Goal: Transaction & Acquisition: Book appointment/travel/reservation

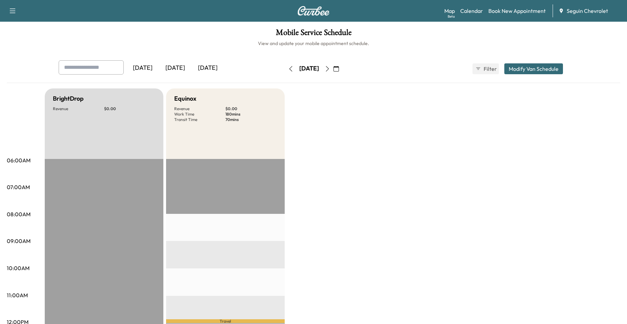
click at [330, 67] on icon "button" at bounding box center [327, 68] width 5 height 5
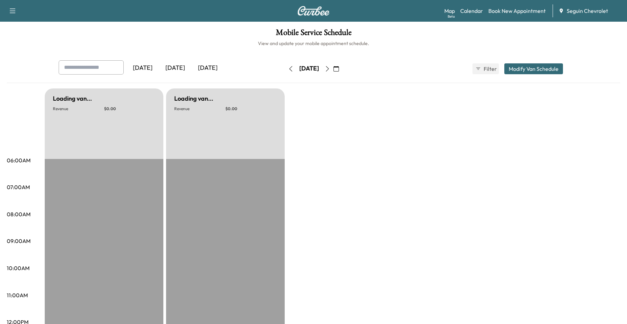
click at [333, 70] on button "button" at bounding box center [328, 68] width 12 height 11
click at [330, 70] on icon "button" at bounding box center [327, 68] width 5 height 5
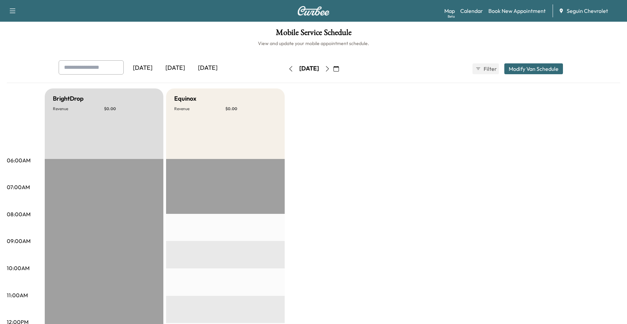
click at [330, 70] on icon "button" at bounding box center [327, 68] width 5 height 5
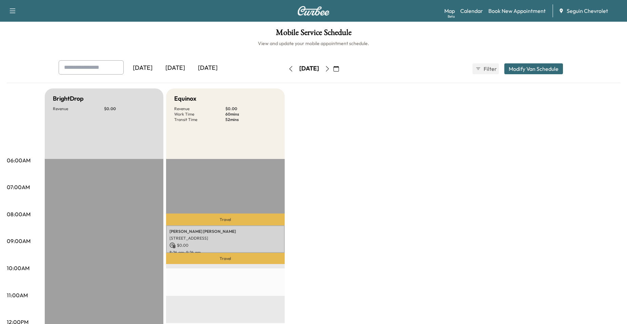
click at [288, 67] on icon "button" at bounding box center [290, 68] width 5 height 5
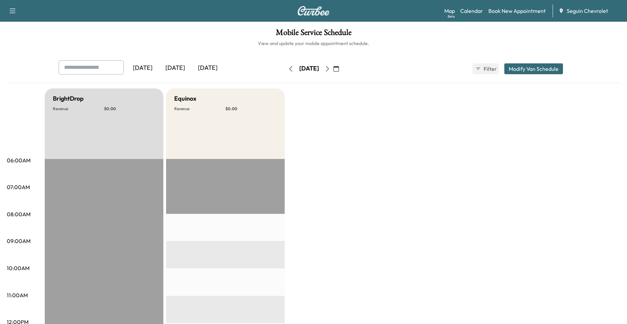
click at [330, 66] on icon "button" at bounding box center [327, 68] width 5 height 5
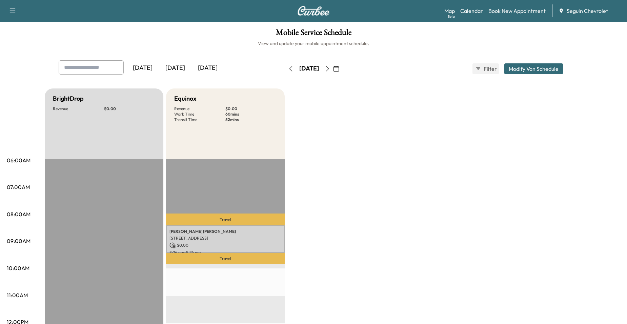
click at [330, 68] on icon "button" at bounding box center [327, 68] width 5 height 5
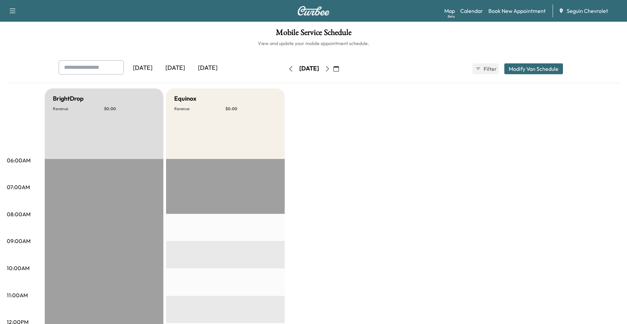
click at [333, 66] on button "button" at bounding box center [328, 68] width 12 height 11
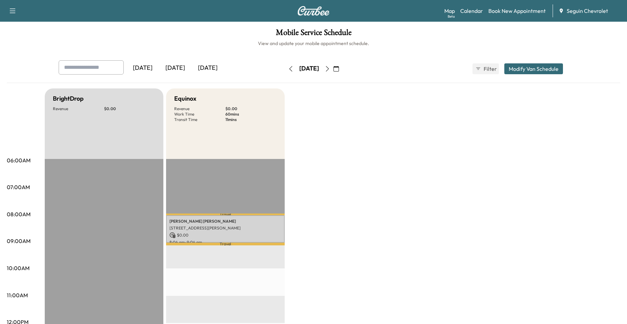
click at [329, 67] on icon "button" at bounding box center [327, 68] width 3 height 5
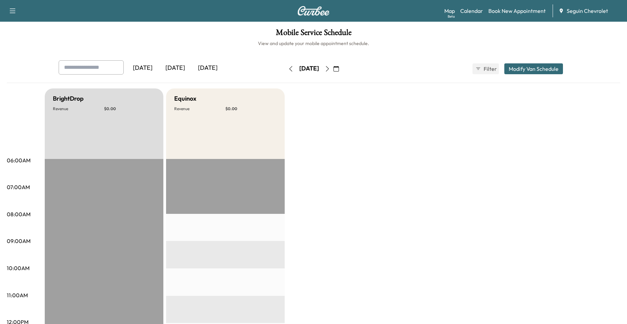
click at [342, 67] on button "button" at bounding box center [336, 68] width 12 height 11
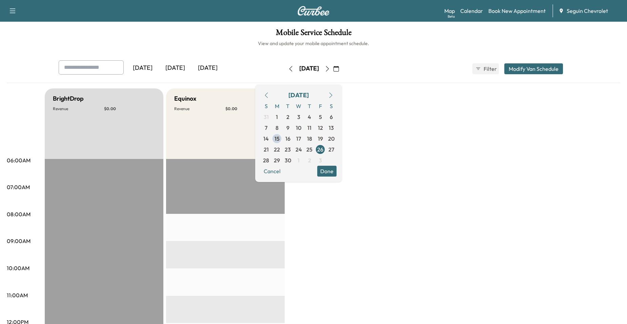
click at [333, 66] on button "button" at bounding box center [328, 68] width 12 height 11
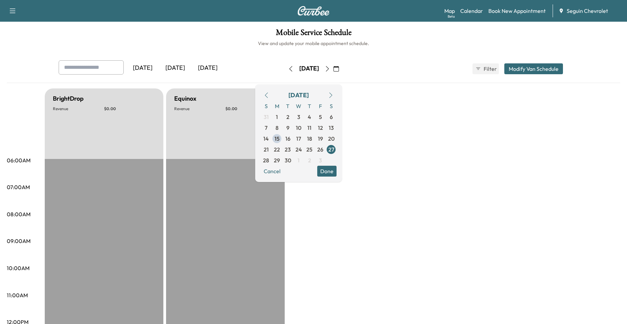
click at [333, 66] on div "[DATE]" at bounding box center [309, 68] width 48 height 11
click at [333, 66] on button "button" at bounding box center [328, 68] width 12 height 11
click at [330, 66] on icon "button" at bounding box center [327, 68] width 5 height 5
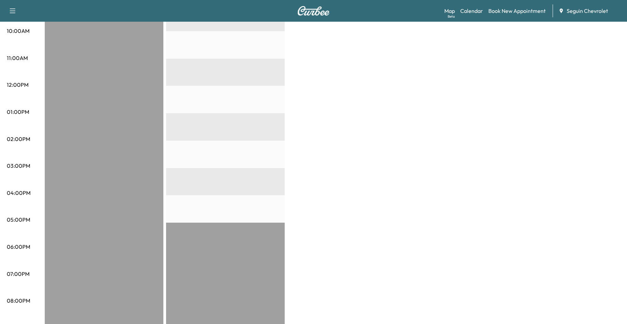
click at [290, 115] on div "BrightDrop Revenue $ 0.00 EST Start Equinox Revenue $ 0.00 EST Start" at bounding box center [333, 105] width 576 height 508
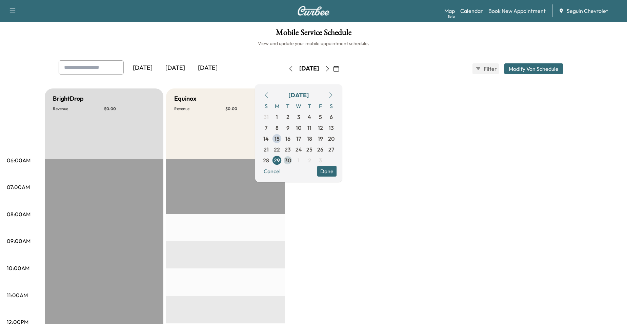
click at [291, 157] on span "30" at bounding box center [288, 160] width 6 height 8
click at [333, 70] on button "button" at bounding box center [328, 68] width 12 height 11
click at [315, 113] on span "2" at bounding box center [309, 117] width 11 height 11
click at [322, 116] on span "3" at bounding box center [320, 117] width 3 height 8
click at [279, 130] on span "6" at bounding box center [277, 128] width 3 height 8
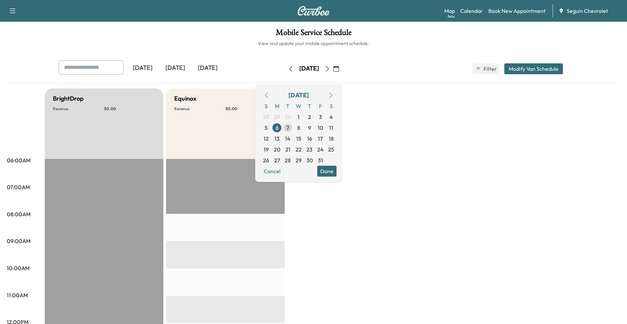
click at [293, 125] on span "7" at bounding box center [287, 127] width 11 height 11
click at [300, 127] on span "8" at bounding box center [298, 128] width 3 height 8
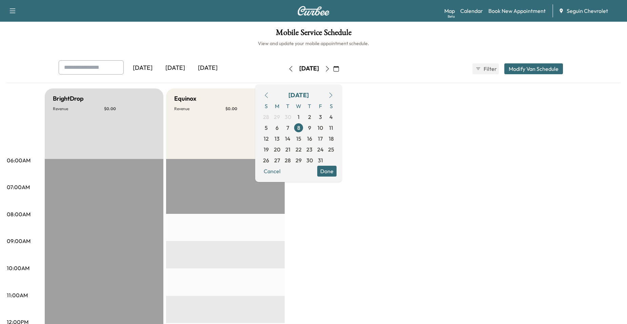
click at [342, 65] on button "button" at bounding box center [336, 68] width 12 height 11
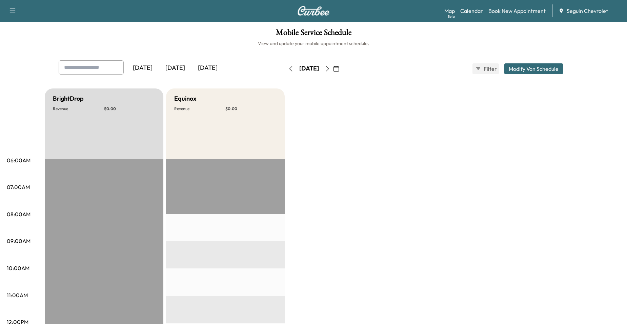
click at [339, 66] on icon "button" at bounding box center [336, 68] width 5 height 5
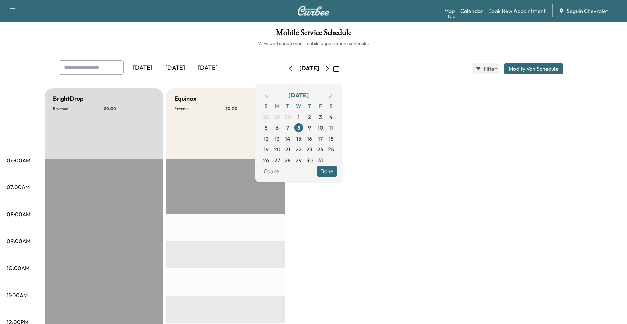
click at [339, 70] on icon "button" at bounding box center [336, 68] width 5 height 5
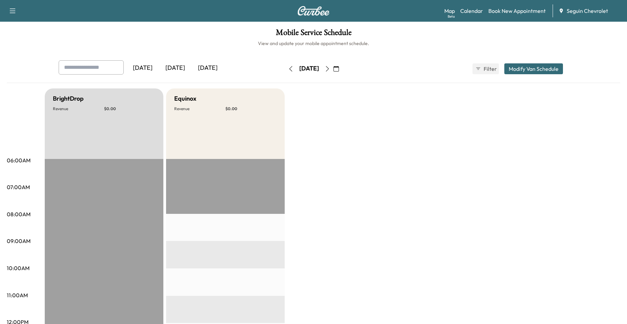
click at [339, 70] on icon "button" at bounding box center [336, 68] width 5 height 5
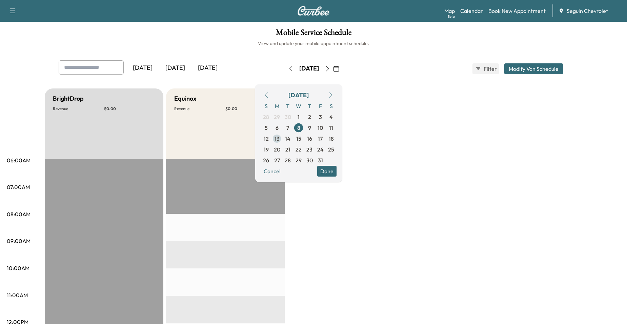
click at [280, 140] on span "13" at bounding box center [277, 139] width 5 height 8
click at [269, 95] on icon "button" at bounding box center [266, 95] width 5 height 5
click at [280, 150] on span "22" at bounding box center [277, 149] width 6 height 8
click at [528, 11] on link "Book New Appointment" at bounding box center [516, 11] width 57 height 8
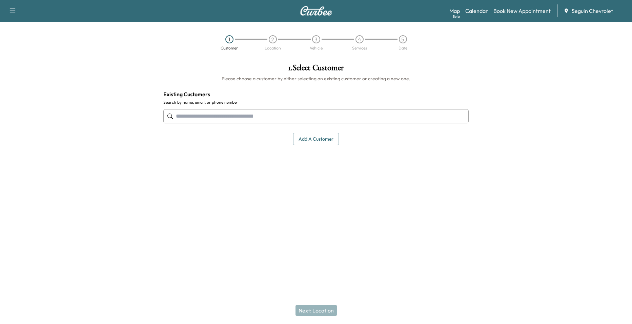
click at [289, 120] on input "text" at bounding box center [315, 116] width 305 height 14
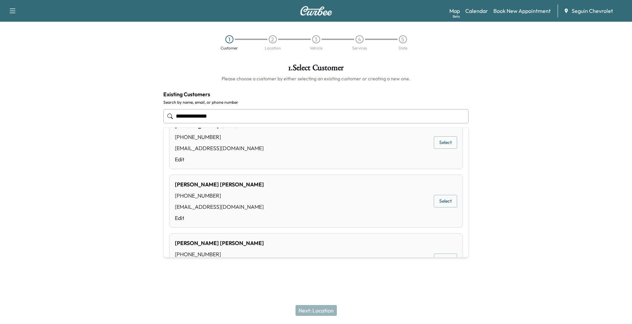
scroll to position [460, 0]
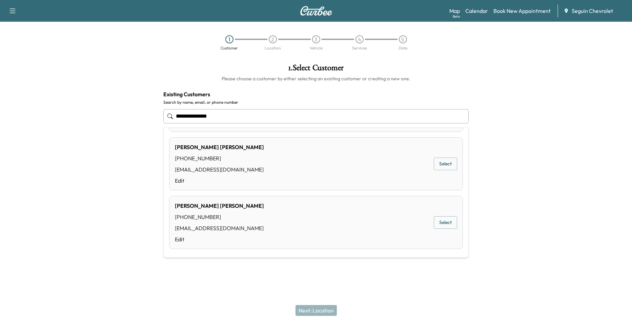
drag, startPoint x: 299, startPoint y: 118, endPoint x: 187, endPoint y: 116, distance: 112.6
click at [187, 116] on input "**********" at bounding box center [315, 116] width 305 height 14
click at [253, 116] on input "**********" at bounding box center [315, 116] width 305 height 14
type input "**********"
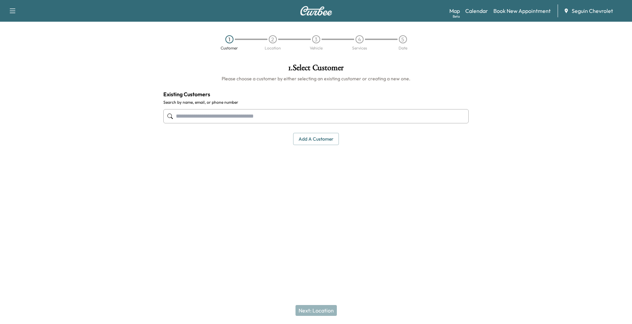
click at [125, 132] on div at bounding box center [79, 139] width 158 height 162
click at [312, 138] on button "Add a customer" at bounding box center [316, 139] width 46 height 13
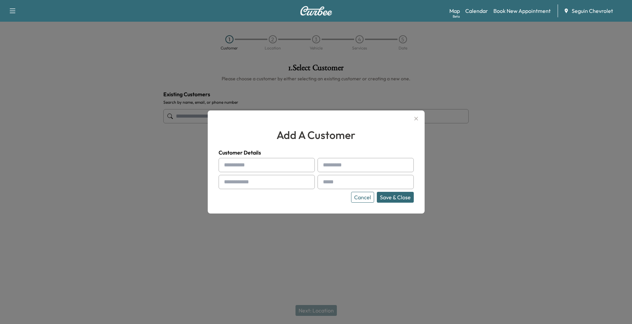
click at [259, 162] on input "text" at bounding box center [267, 165] width 96 height 14
type input "*"
type input "******"
click at [353, 173] on div "****** Cancel Save & Close" at bounding box center [316, 180] width 195 height 45
click at [353, 168] on input "text" at bounding box center [366, 165] width 96 height 14
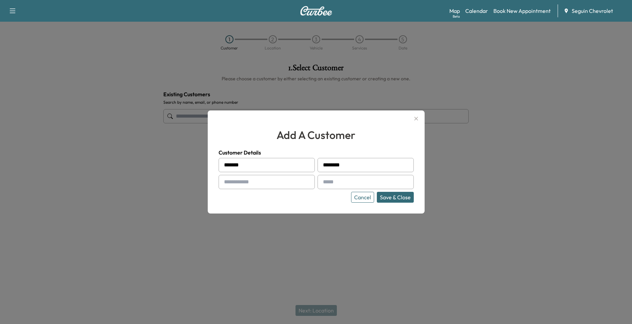
type input "********"
click at [279, 188] on input "text" at bounding box center [267, 182] width 96 height 14
type input "**********"
click at [345, 181] on input "text" at bounding box center [366, 182] width 96 height 14
click at [326, 181] on div at bounding box center [324, 182] width 8 height 8
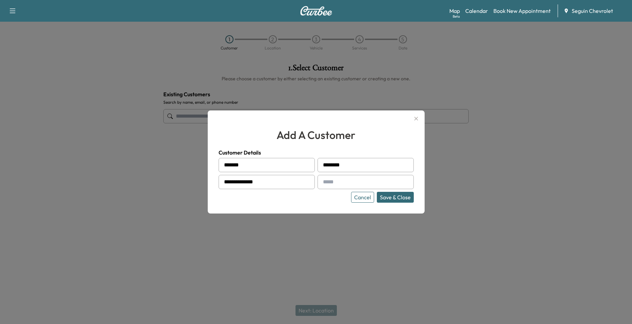
click at [327, 181] on div at bounding box center [324, 182] width 8 height 8
click at [329, 181] on input "text" at bounding box center [366, 182] width 96 height 14
click at [342, 184] on input "text" at bounding box center [366, 182] width 96 height 14
drag, startPoint x: 336, startPoint y: 181, endPoint x: 311, endPoint y: 185, distance: 25.0
click at [311, 185] on div "**********" at bounding box center [316, 180] width 195 height 45
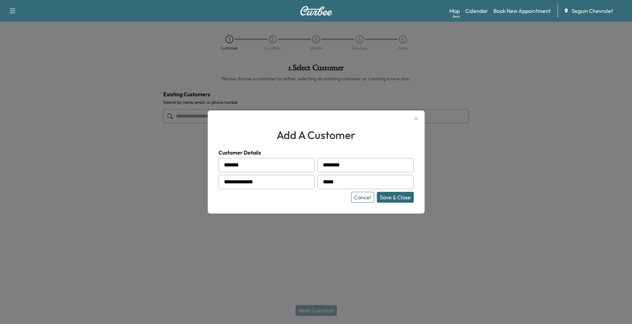
click at [396, 180] on input "*****" at bounding box center [366, 182] width 96 height 14
drag, startPoint x: 408, startPoint y: 173, endPoint x: 418, endPoint y: 181, distance: 13.0
click at [409, 173] on div "**********" at bounding box center [316, 180] width 195 height 45
drag, startPoint x: 333, startPoint y: 185, endPoint x: 306, endPoint y: 185, distance: 27.1
click at [306, 185] on div "**********" at bounding box center [316, 180] width 195 height 45
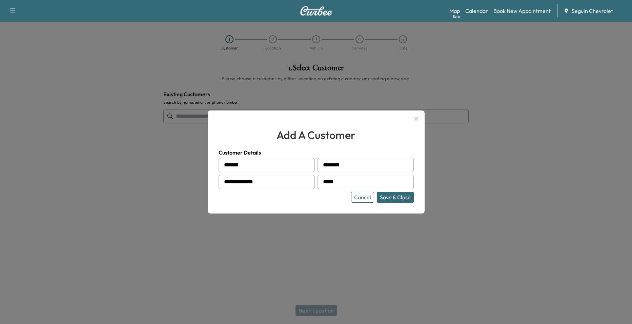
drag, startPoint x: 368, startPoint y: 169, endPoint x: 371, endPoint y: 166, distance: 4.8
click at [368, 169] on input "********" at bounding box center [366, 165] width 96 height 14
click at [351, 178] on input "*****" at bounding box center [366, 182] width 96 height 14
type input "*"
paste input "**********"
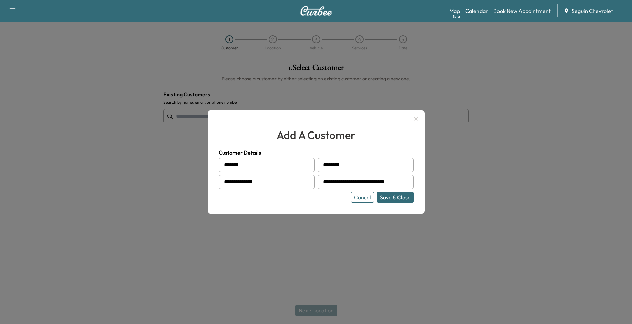
click at [400, 197] on button "Save & Close" at bounding box center [395, 197] width 37 height 11
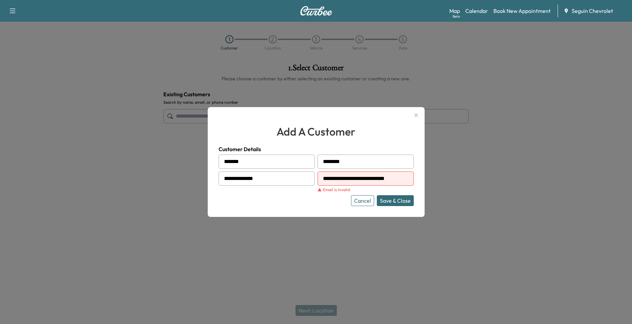
click at [324, 179] on div at bounding box center [324, 179] width 8 height 8
click at [323, 179] on div at bounding box center [324, 179] width 8 height 8
click at [328, 179] on div at bounding box center [324, 179] width 8 height 8
click at [327, 179] on div at bounding box center [324, 179] width 8 height 8
click at [351, 180] on input "**********" at bounding box center [366, 179] width 96 height 14
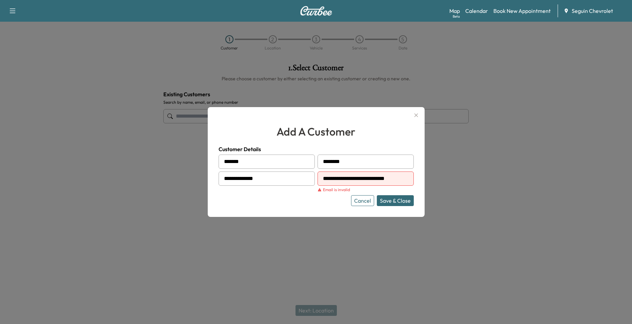
click at [325, 180] on div at bounding box center [324, 179] width 8 height 8
drag, startPoint x: 330, startPoint y: 179, endPoint x: 335, endPoint y: 179, distance: 5.4
click at [331, 179] on input "**********" at bounding box center [366, 179] width 96 height 14
click at [326, 179] on div at bounding box center [324, 179] width 8 height 8
click at [328, 178] on div at bounding box center [324, 179] width 8 height 8
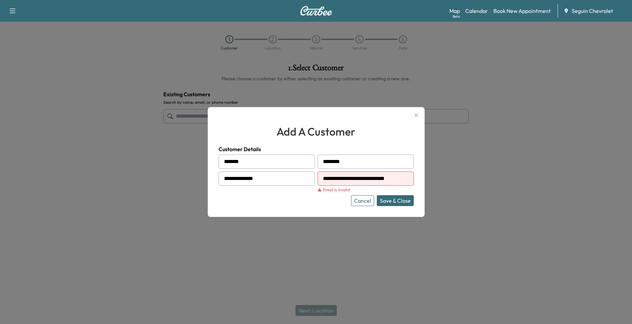
click at [332, 177] on input "**********" at bounding box center [366, 179] width 96 height 14
drag, startPoint x: 334, startPoint y: 178, endPoint x: 322, endPoint y: 179, distance: 11.9
click at [322, 179] on div "**********" at bounding box center [366, 179] width 96 height 14
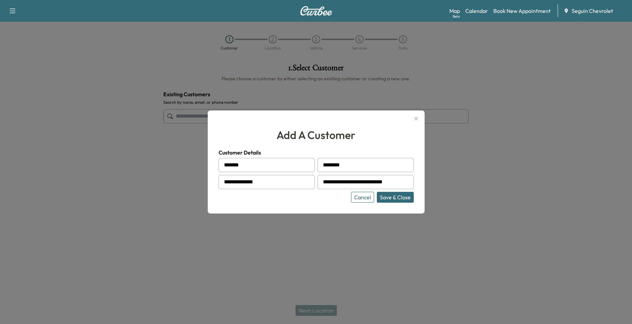
type input "**********"
click at [394, 198] on button "Save & Close" at bounding box center [395, 197] width 37 height 11
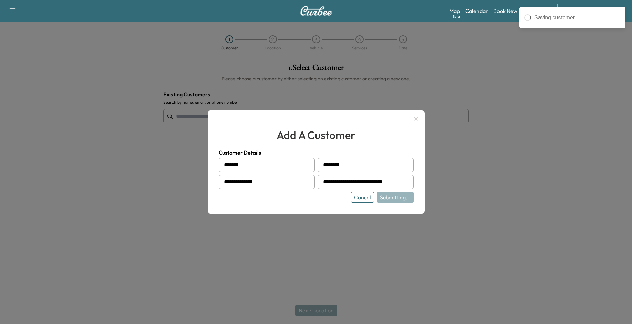
type input "**********"
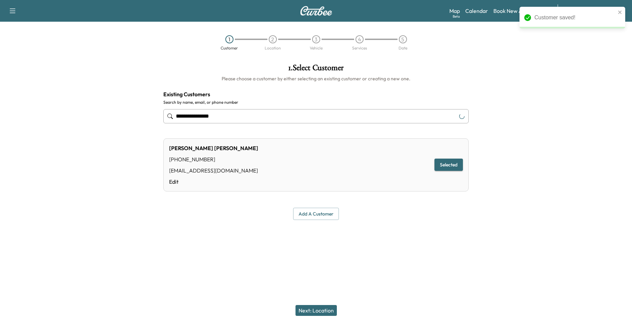
click at [318, 309] on button "Next: Location" at bounding box center [316, 310] width 41 height 11
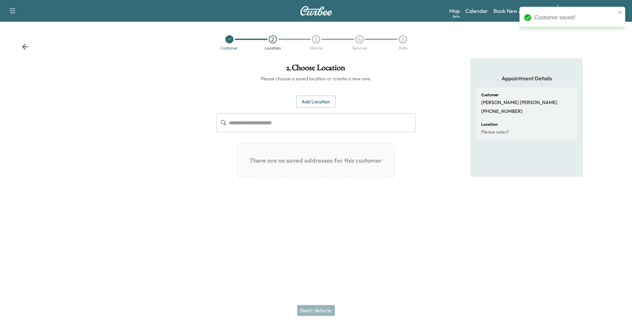
click at [313, 106] on button "Add Location" at bounding box center [315, 102] width 39 height 13
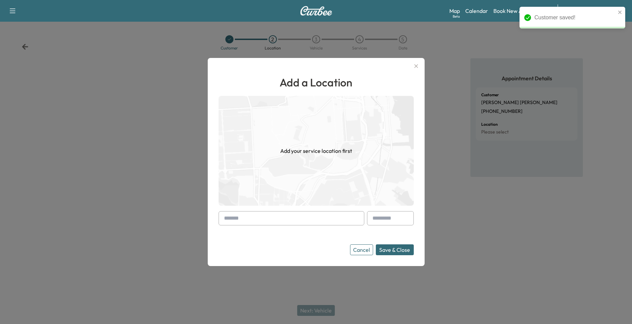
click at [288, 222] on input "text" at bounding box center [292, 218] width 146 height 14
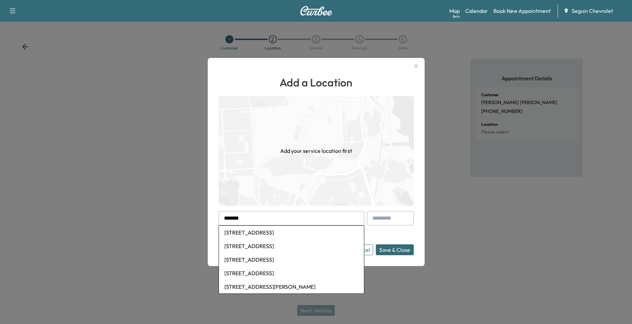
click at [290, 231] on li "[STREET_ADDRESS]" at bounding box center [291, 233] width 145 height 14
type input "**********"
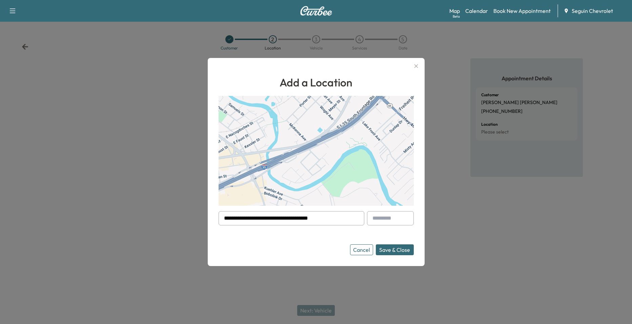
click at [400, 222] on input "text" at bounding box center [390, 218] width 47 height 14
type input "*"
type input "**"
click at [392, 248] on button "Save & Close" at bounding box center [395, 249] width 38 height 11
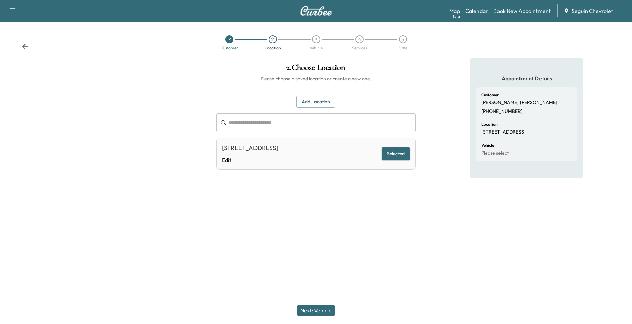
click at [325, 308] on button "Next: Vehicle" at bounding box center [316, 310] width 38 height 11
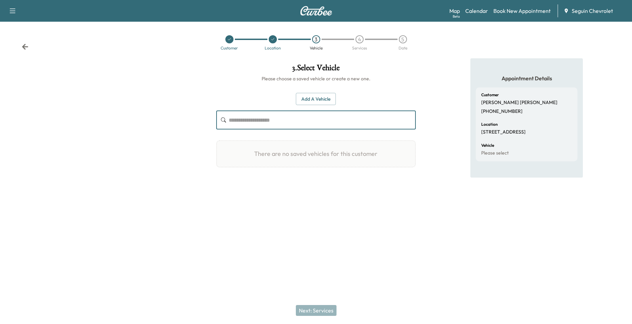
click at [325, 126] on input "text" at bounding box center [322, 119] width 187 height 19
click at [316, 104] on button "Add a Vehicle" at bounding box center [316, 99] width 40 height 13
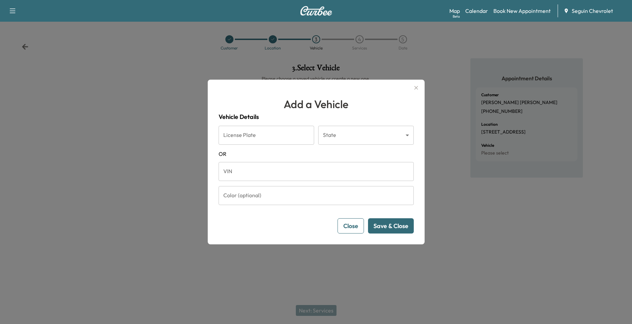
click at [290, 168] on input "VIN" at bounding box center [316, 171] width 195 height 19
paste input "**********"
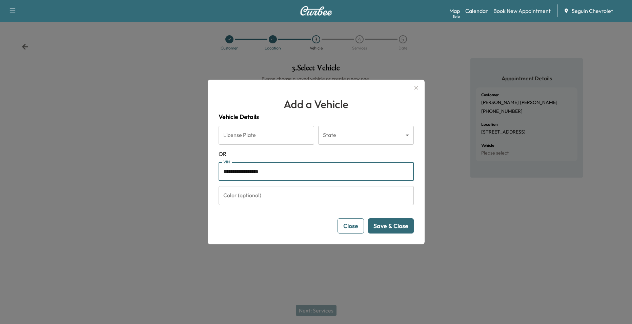
type input "**********"
click at [398, 230] on button "Save & Close" at bounding box center [391, 225] width 46 height 15
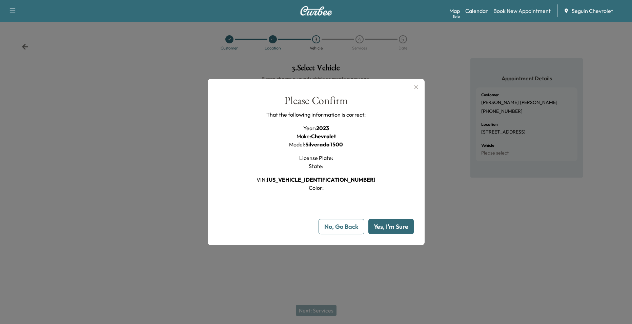
click at [387, 231] on button "Yes, I'm Sure" at bounding box center [390, 226] width 45 height 15
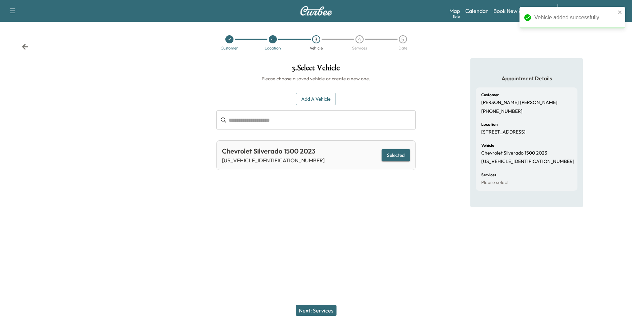
click at [324, 307] on button "Next: Services" at bounding box center [316, 310] width 41 height 11
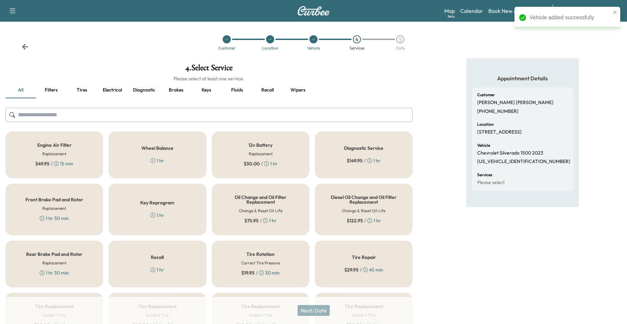
click at [175, 251] on div "Recall 1 hr" at bounding box center [157, 264] width 98 height 47
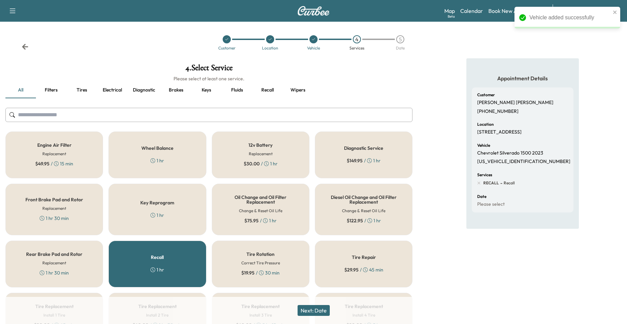
click at [318, 309] on button "Next: Date" at bounding box center [314, 310] width 32 height 11
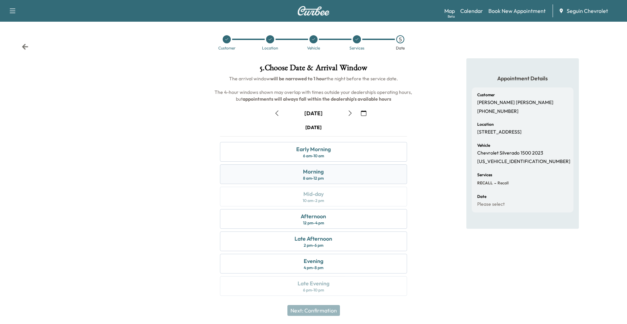
click at [332, 174] on div "Morning 8 am - 12 pm" at bounding box center [313, 174] width 187 height 20
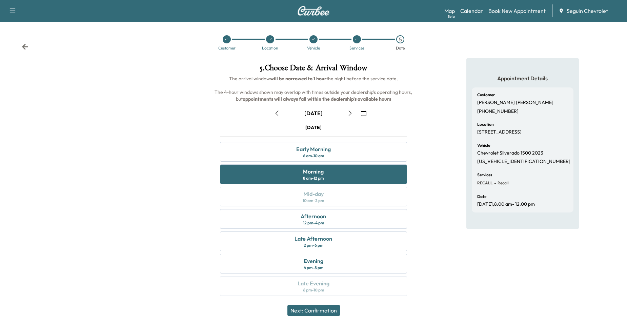
click at [329, 310] on button "Next: Confirmation" at bounding box center [313, 310] width 53 height 11
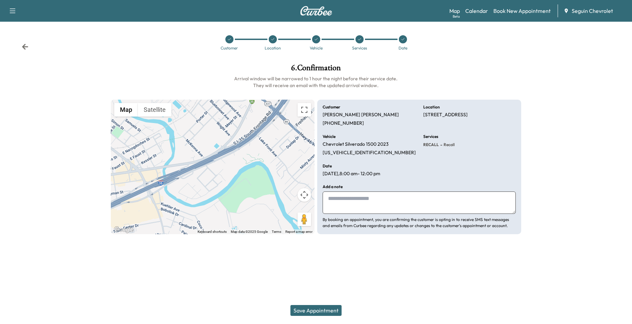
click at [415, 206] on textarea at bounding box center [419, 202] width 193 height 22
click at [368, 197] on textarea at bounding box center [419, 202] width 193 height 22
click at [364, 202] on textarea at bounding box center [419, 202] width 193 height 22
type textarea "*"
type textarea "*******"
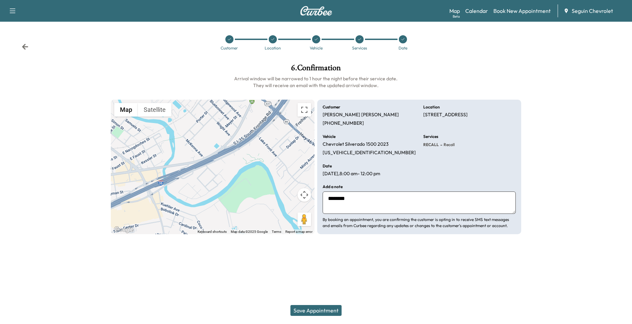
click at [342, 174] on p "[DATE] 8:00 am - 12:00 pm" at bounding box center [352, 174] width 58 height 6
click at [380, 172] on p "[DATE] 8:00 am - 12:00 pm" at bounding box center [352, 174] width 58 height 6
click at [401, 41] on icon at bounding box center [403, 39] width 4 height 4
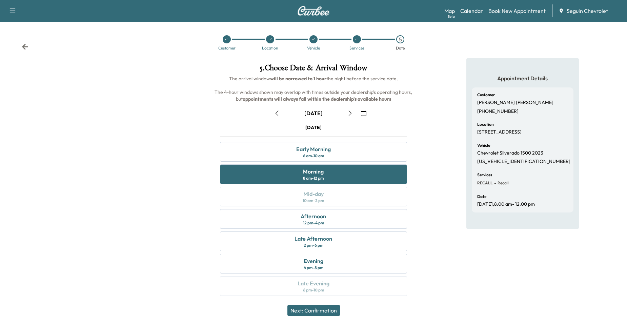
click at [363, 113] on icon "button" at bounding box center [363, 112] width 5 height 5
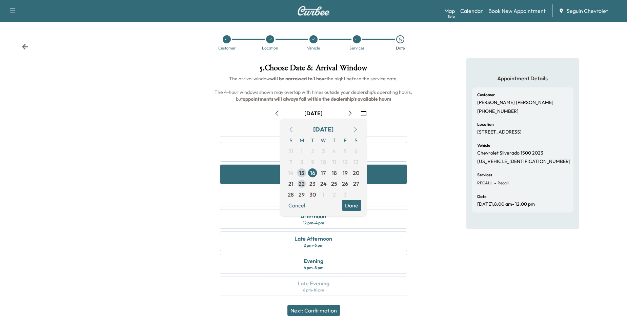
click at [303, 179] on span "22" at bounding box center [301, 183] width 11 height 11
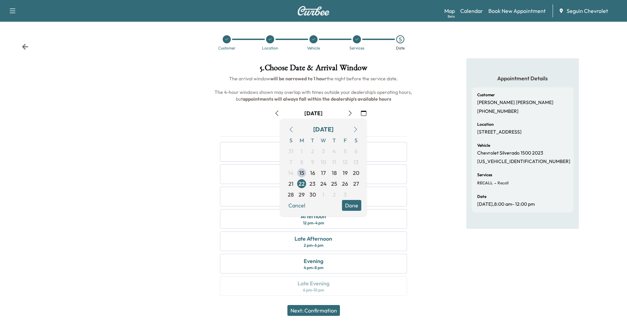
click at [357, 204] on button "Done" at bounding box center [351, 205] width 19 height 11
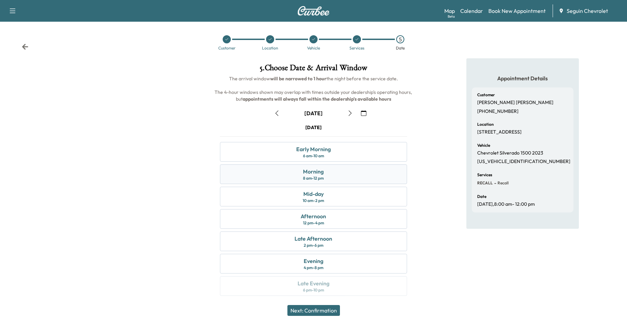
click at [357, 172] on div "Morning 8 am - 12 pm" at bounding box center [313, 174] width 187 height 20
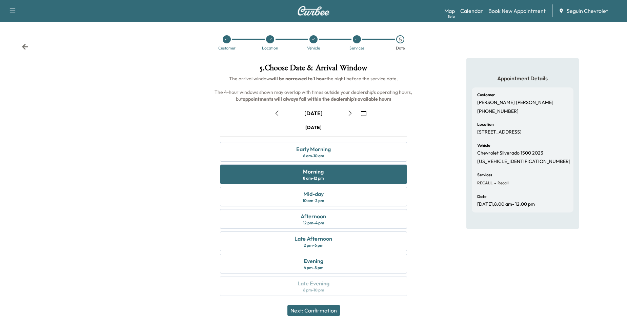
click at [332, 308] on button "Next: Confirmation" at bounding box center [313, 310] width 53 height 11
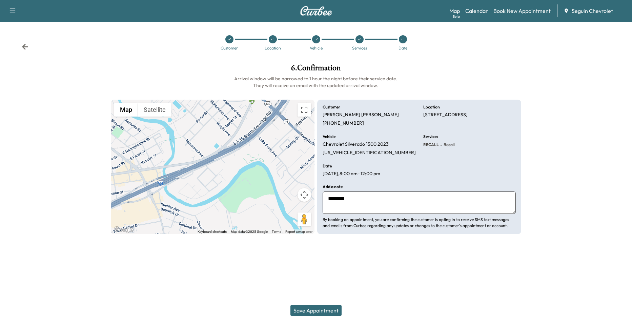
click at [368, 206] on textarea "*******" at bounding box center [419, 202] width 193 height 22
click at [412, 201] on textarea "*******" at bounding box center [419, 202] width 193 height 22
click at [346, 197] on textarea "*******" at bounding box center [419, 202] width 193 height 22
click at [346, 200] on textarea "*******" at bounding box center [419, 202] width 193 height 22
click at [347, 201] on textarea "*******" at bounding box center [419, 202] width 193 height 22
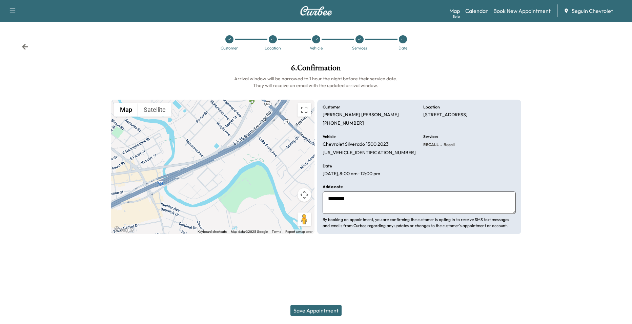
click at [348, 200] on textarea "*******" at bounding box center [419, 202] width 193 height 22
click at [416, 188] on div "Add a note ******* By booking an appointment, you are confirming the customer i…" at bounding box center [419, 207] width 193 height 44
click at [410, 193] on textarea "*******" at bounding box center [419, 202] width 193 height 22
click at [362, 198] on textarea "*******" at bounding box center [419, 202] width 193 height 22
paste textarea "**********"
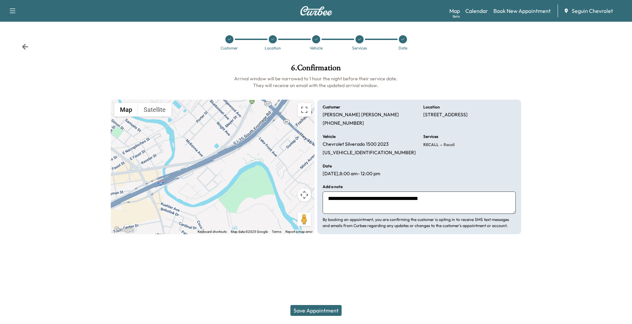
paste textarea "**********"
click at [442, 115] on p "[STREET_ADDRESS]" at bounding box center [445, 115] width 44 height 6
click at [386, 208] on textarea "**********" at bounding box center [419, 202] width 193 height 22
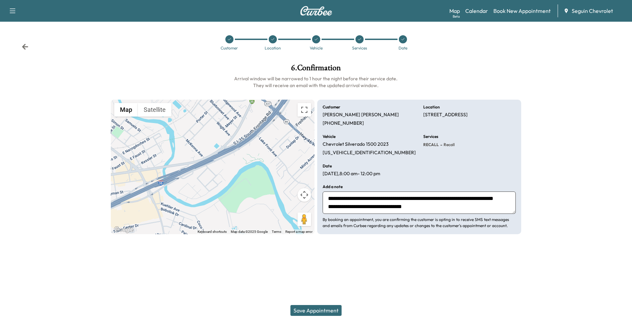
click at [337, 211] on textarea "**********" at bounding box center [419, 202] width 193 height 22
click at [488, 209] on textarea "**********" at bounding box center [419, 202] width 193 height 22
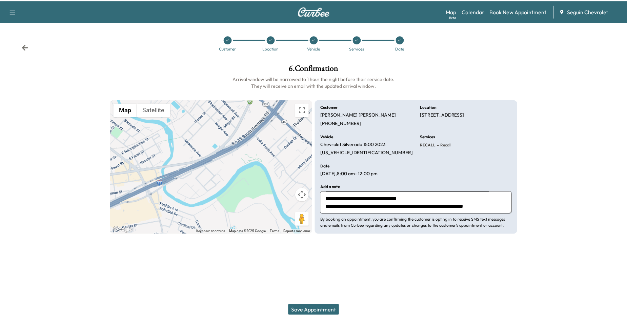
scroll to position [0, 0]
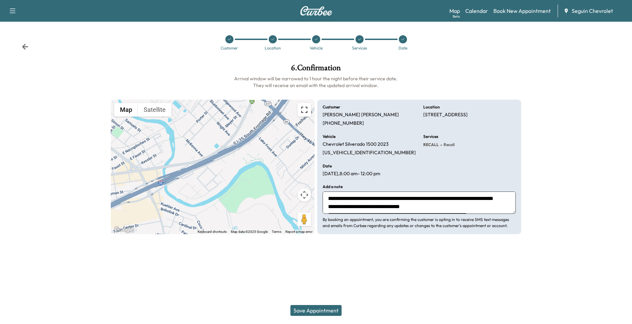
type textarea "**********"
click at [301, 113] on button "Toggle fullscreen view" at bounding box center [305, 110] width 14 height 14
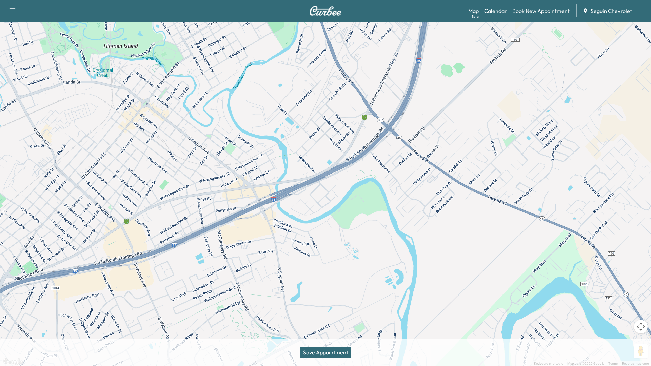
click at [627, 12] on button "Toggle fullscreen view" at bounding box center [641, 10] width 14 height 14
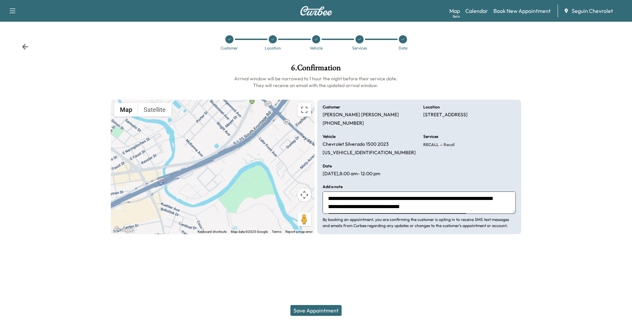
click at [319, 310] on button "Save Appointment" at bounding box center [315, 310] width 51 height 11
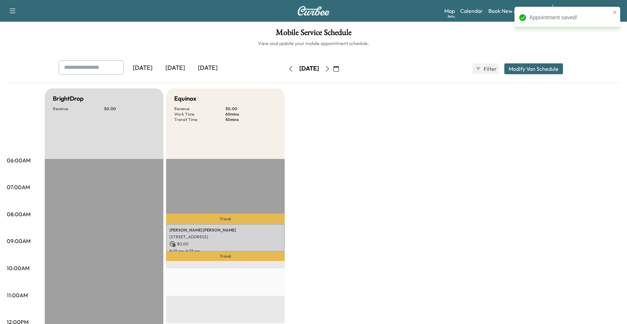
click at [339, 69] on icon "button" at bounding box center [336, 68] width 5 height 5
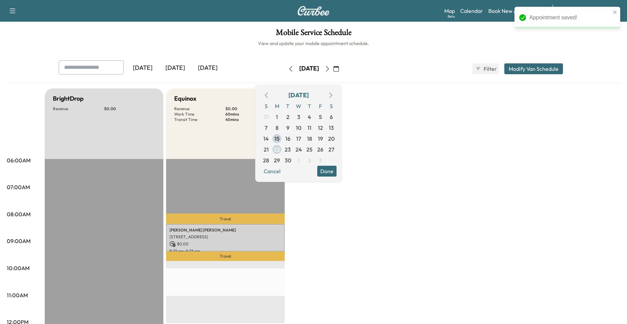
click at [280, 149] on span "22" at bounding box center [277, 149] width 6 height 8
click at [280, 148] on span "22" at bounding box center [277, 149] width 6 height 8
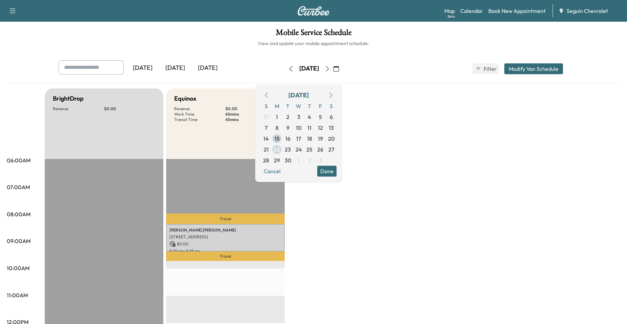
click at [280, 152] on span "22" at bounding box center [277, 149] width 6 height 8
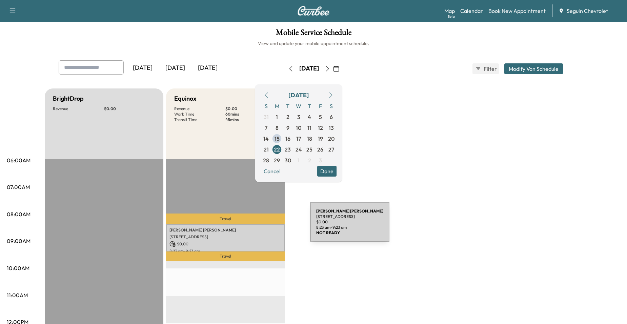
click at [259, 226] on div "[PERSON_NAME] [STREET_ADDRESS] $ 0.00 8:23 am - 9:23 am" at bounding box center [225, 237] width 119 height 27
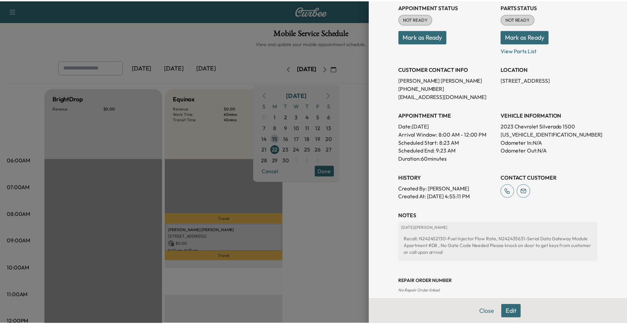
scroll to position [122, 0]
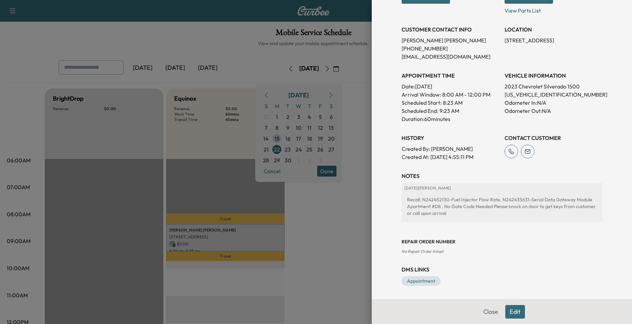
click at [318, 221] on div at bounding box center [316, 162] width 632 height 324
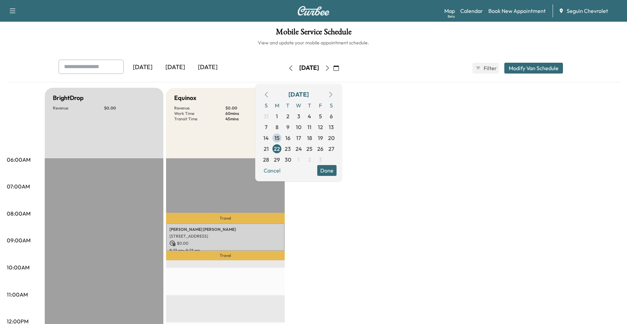
scroll to position [0, 0]
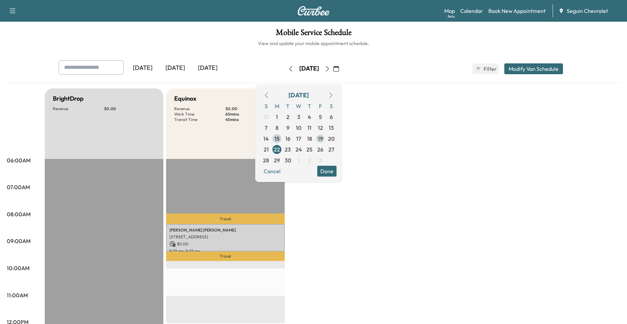
click at [326, 139] on span "19" at bounding box center [320, 138] width 11 height 11
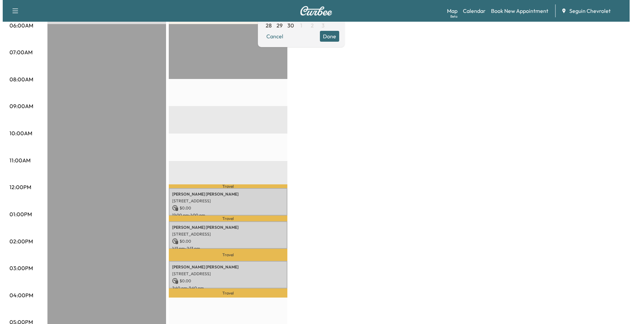
scroll to position [136, 0]
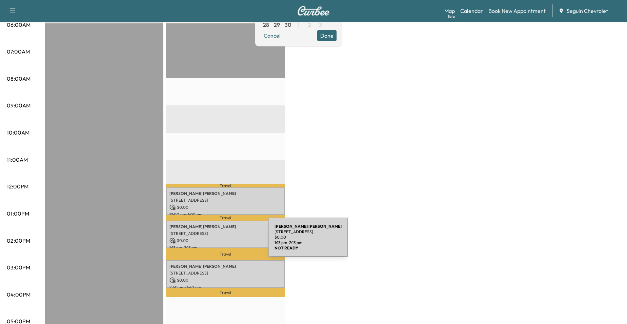
click at [219, 238] on p "$ 0.00" at bounding box center [225, 241] width 112 height 6
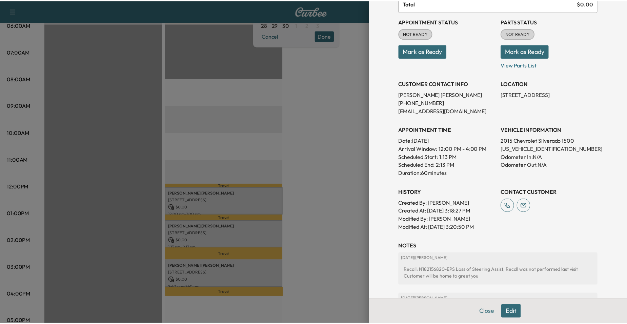
scroll to position [165, 0]
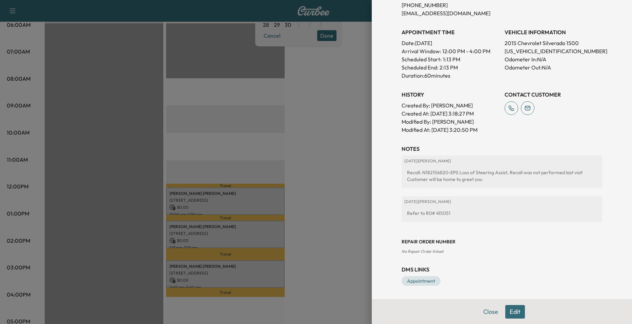
click at [283, 142] on div at bounding box center [316, 162] width 632 height 324
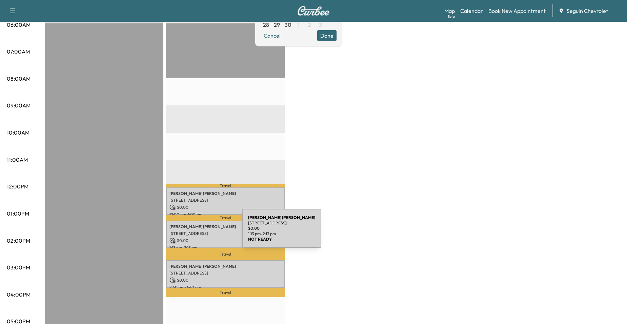
click at [191, 233] on p "[STREET_ADDRESS]" at bounding box center [225, 233] width 112 height 5
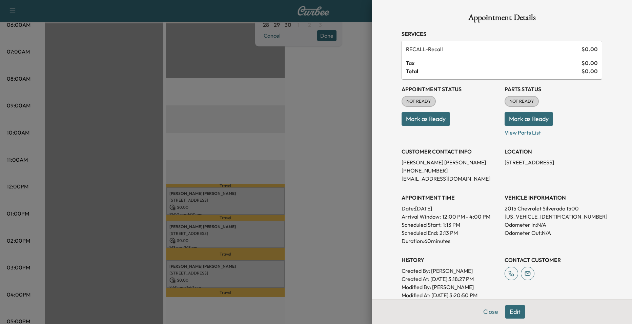
click at [282, 189] on div at bounding box center [316, 162] width 632 height 324
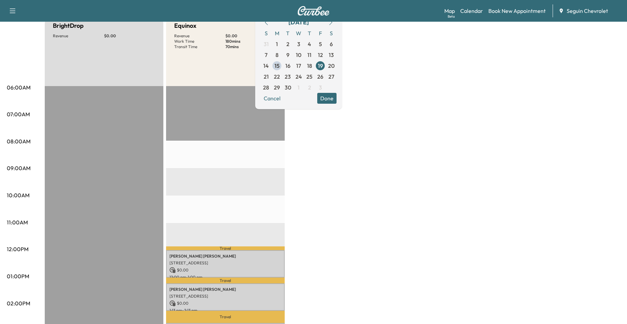
scroll to position [34, 0]
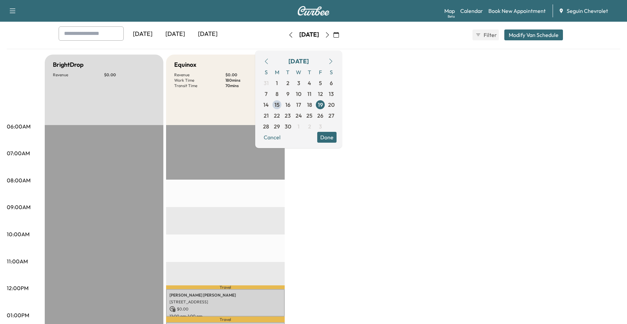
click at [387, 45] on div "[DATE] [DATE] [DATE] [DATE] September 2025 S M T W T F S 31 1 2 3 4 5 6 7 8 9 1…" at bounding box center [313, 37] width 613 height 23
click at [284, 137] on button "Cancel" at bounding box center [272, 137] width 23 height 11
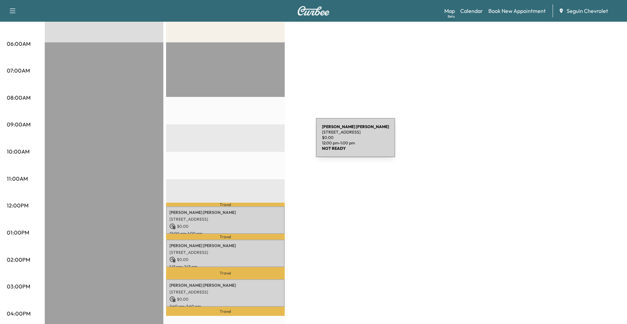
scroll to position [0, 0]
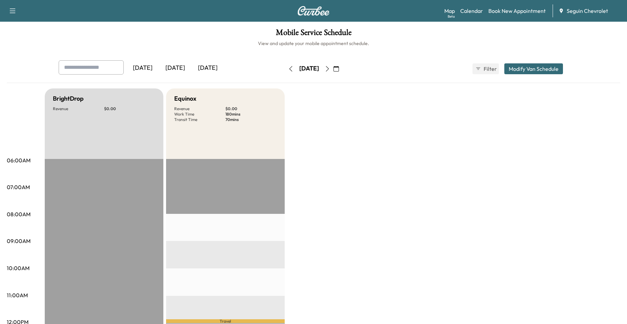
click at [339, 67] on icon "button" at bounding box center [336, 68] width 5 height 5
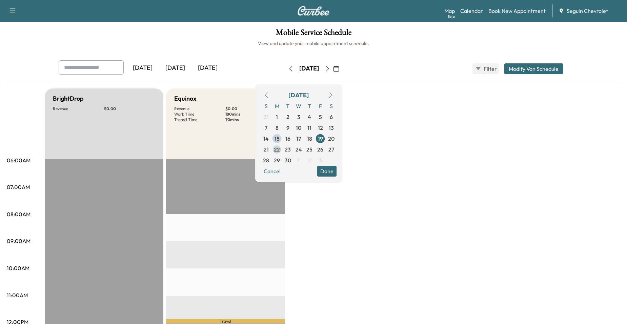
click at [280, 150] on span "22" at bounding box center [277, 149] width 6 height 8
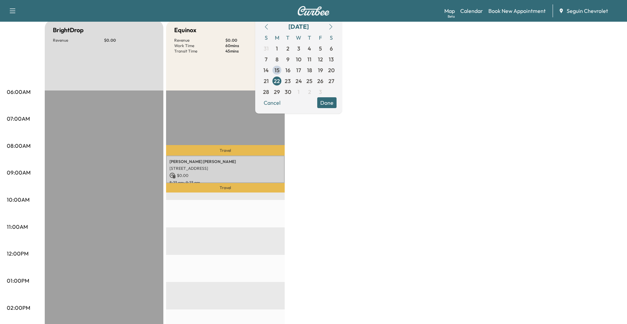
scroll to position [68, 0]
click at [291, 81] on span "23" at bounding box center [288, 82] width 6 height 8
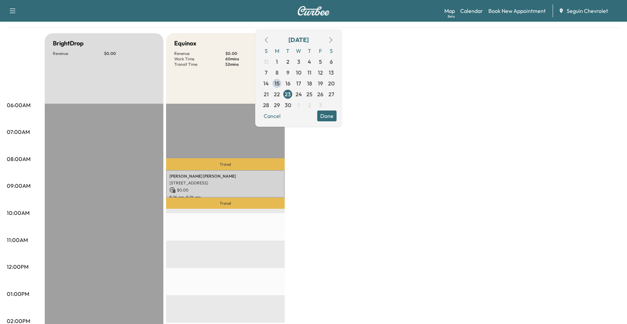
scroll to position [68, 0]
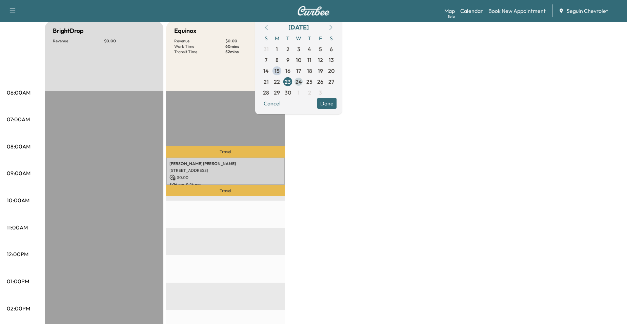
click at [302, 84] on span "24" at bounding box center [299, 82] width 6 height 8
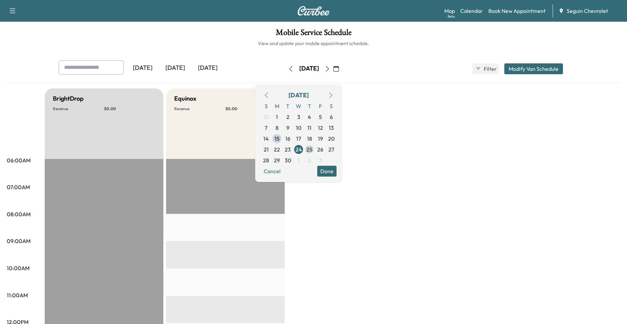
click at [312, 151] on span "25" at bounding box center [309, 149] width 6 height 8
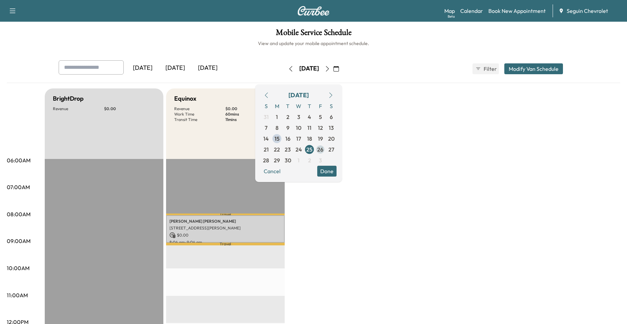
click at [323, 148] on span "26" at bounding box center [320, 149] width 6 height 8
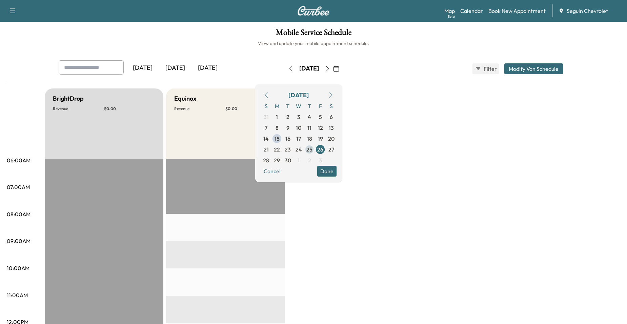
click at [312, 153] on span "25" at bounding box center [309, 149] width 6 height 8
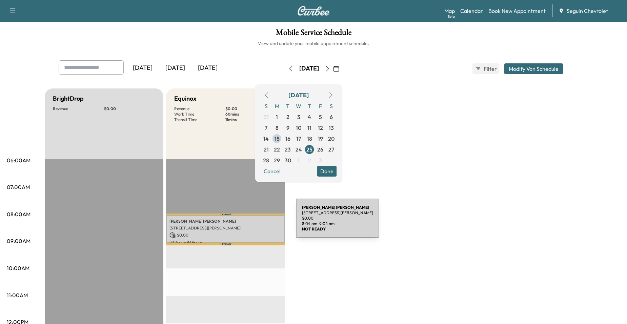
click at [245, 222] on p "[PERSON_NAME]" at bounding box center [225, 221] width 112 height 5
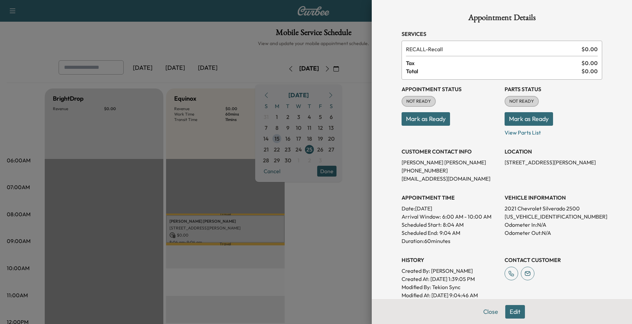
click at [301, 211] on div at bounding box center [316, 162] width 632 height 324
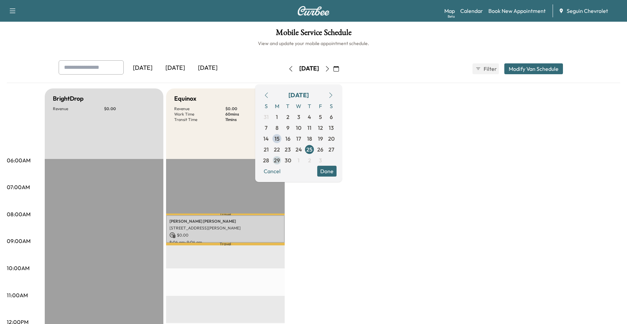
click at [280, 157] on span "29" at bounding box center [277, 160] width 6 height 8
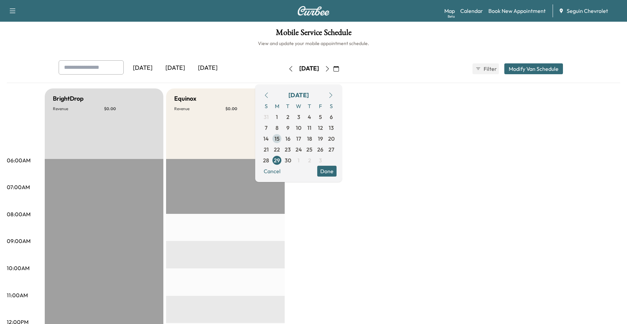
click at [280, 141] on span "15" at bounding box center [277, 139] width 5 height 8
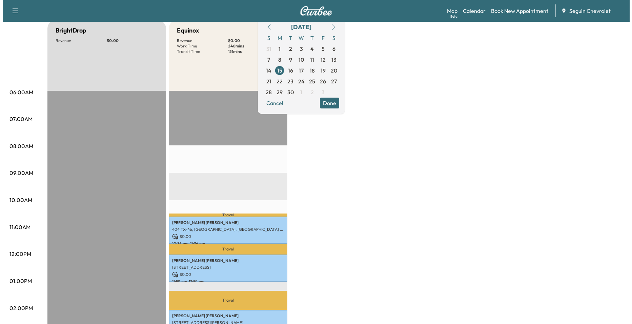
scroll to position [203, 0]
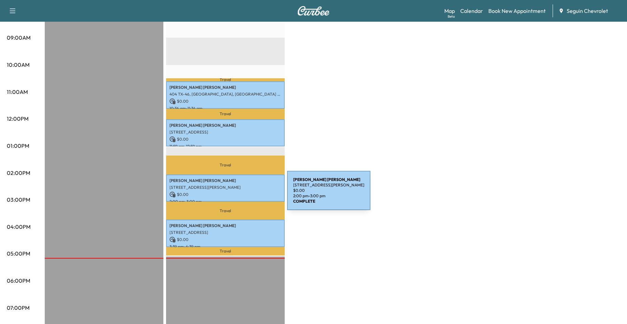
click at [236, 194] on p "$ 0.00" at bounding box center [225, 194] width 112 height 6
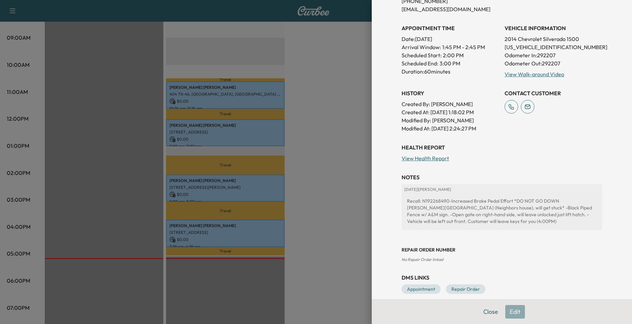
scroll to position [159, 0]
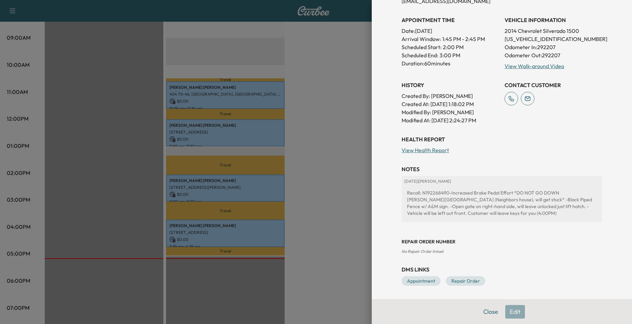
click at [310, 190] on div at bounding box center [316, 162] width 632 height 324
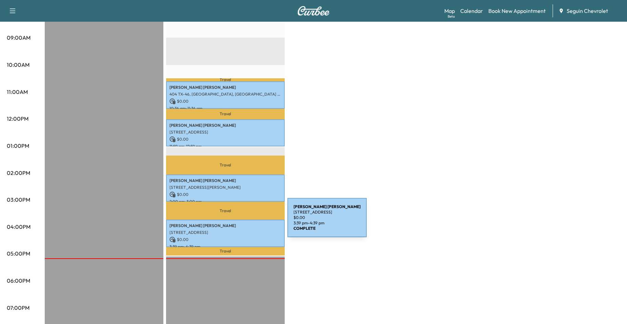
click at [237, 223] on p "[PERSON_NAME]" at bounding box center [225, 225] width 112 height 5
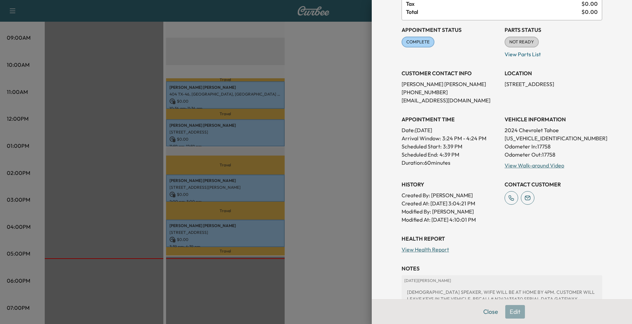
scroll to position [145, 0]
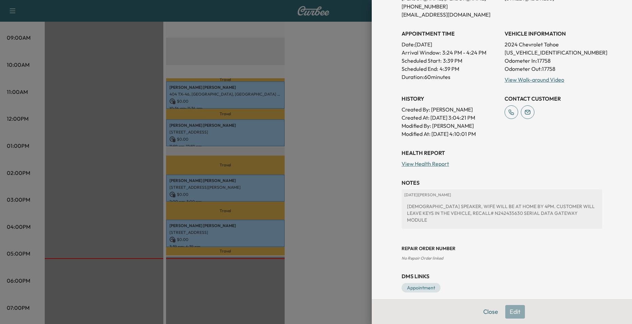
click at [356, 213] on div at bounding box center [316, 162] width 632 height 324
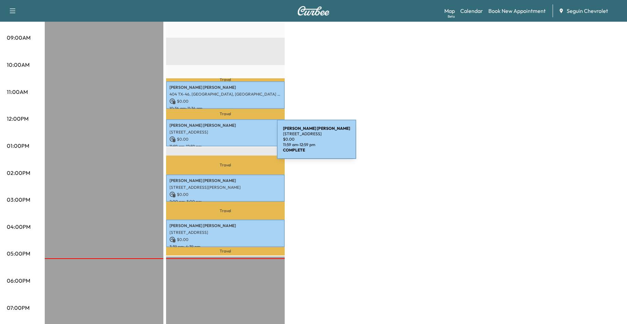
click at [226, 144] on p "11:59 am - 12:59 pm" at bounding box center [225, 146] width 112 height 5
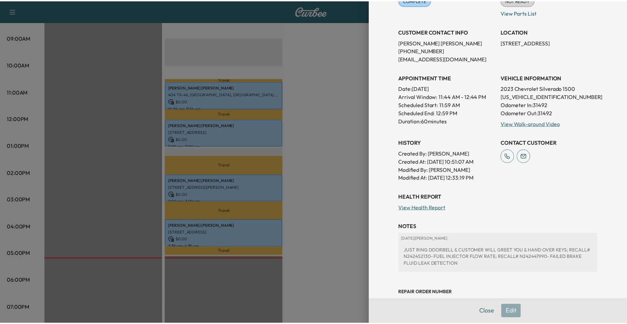
scroll to position [102, 0]
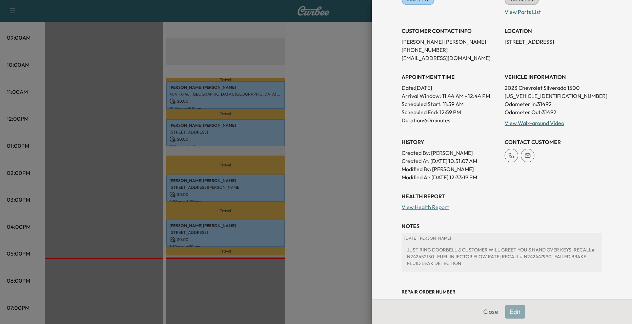
click at [304, 184] on div at bounding box center [316, 162] width 632 height 324
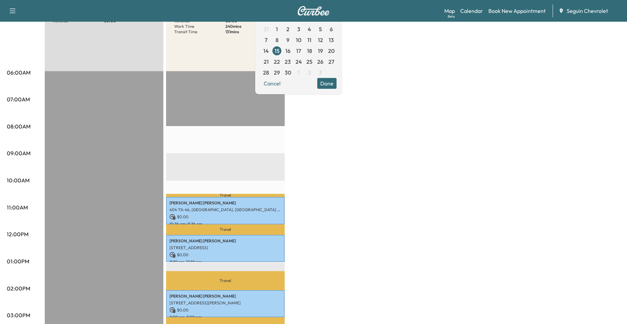
scroll to position [68, 0]
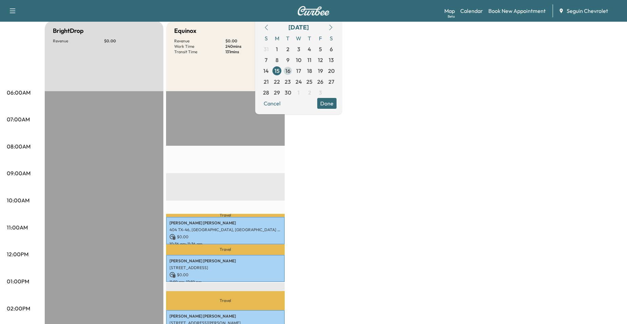
click at [293, 73] on span "16" at bounding box center [287, 70] width 11 height 11
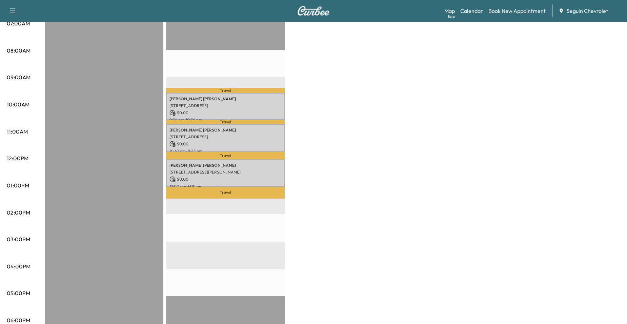
scroll to position [169, 0]
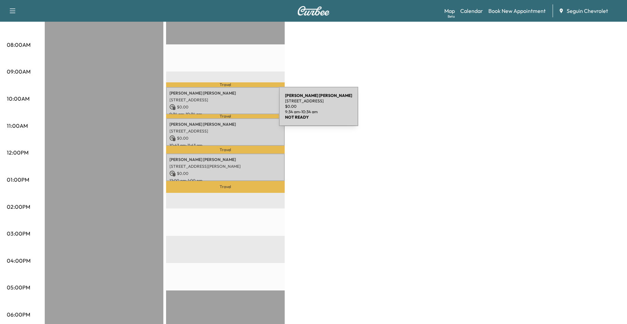
click at [228, 112] on p "9:34 am - 10:34 am" at bounding box center [225, 114] width 112 height 5
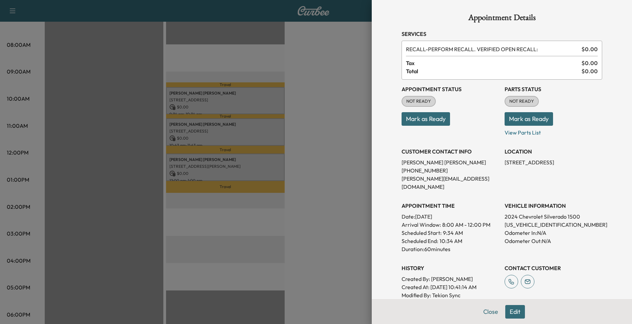
click at [238, 175] on div at bounding box center [316, 162] width 632 height 324
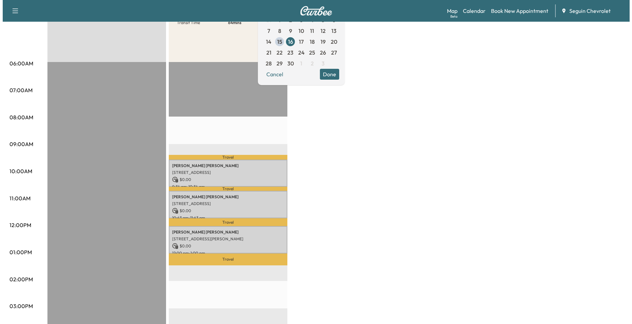
scroll to position [0, 0]
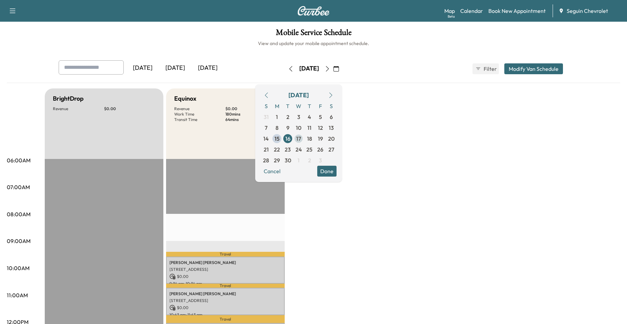
click at [304, 140] on span "17" at bounding box center [298, 138] width 11 height 11
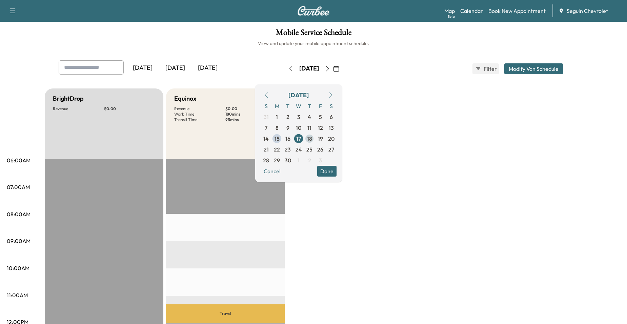
click at [312, 139] on span "18" at bounding box center [309, 139] width 5 height 8
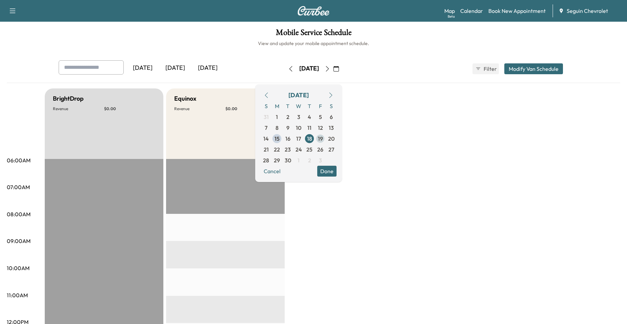
click at [323, 140] on span "19" at bounding box center [320, 139] width 5 height 8
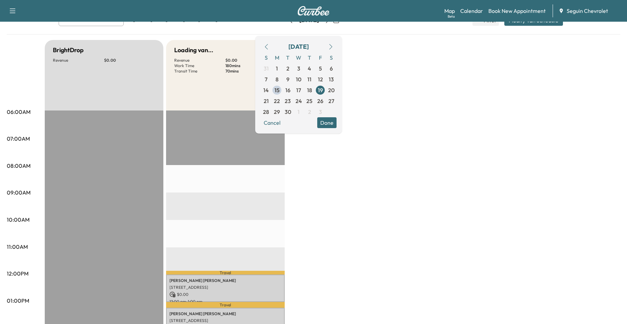
scroll to position [136, 0]
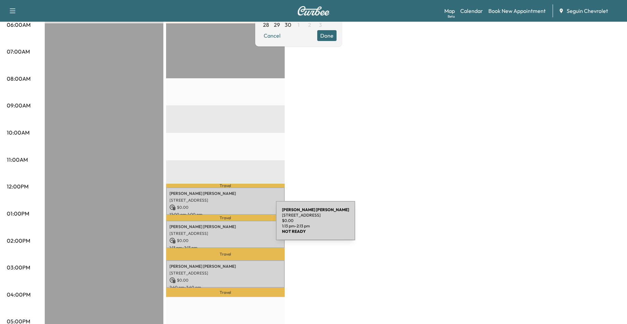
click at [225, 225] on p "[PERSON_NAME]" at bounding box center [225, 226] width 112 height 5
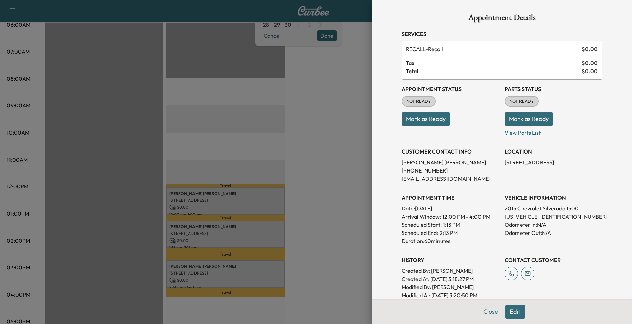
click at [245, 168] on div at bounding box center [316, 162] width 632 height 324
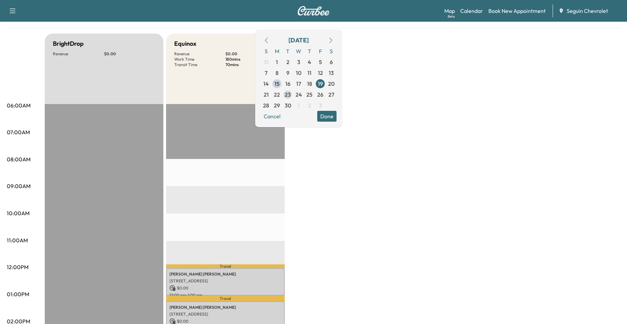
scroll to position [0, 0]
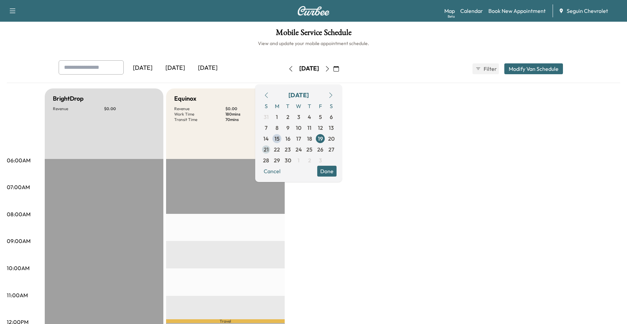
click at [282, 152] on span "22" at bounding box center [276, 149] width 11 height 11
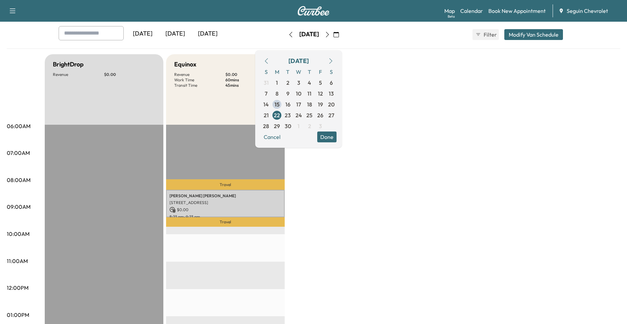
scroll to position [34, 0]
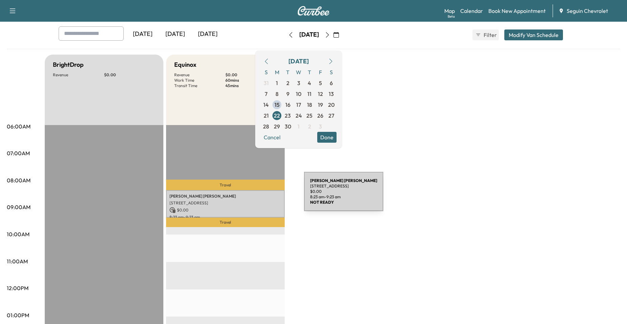
click at [253, 196] on p "[PERSON_NAME]" at bounding box center [225, 196] width 112 height 5
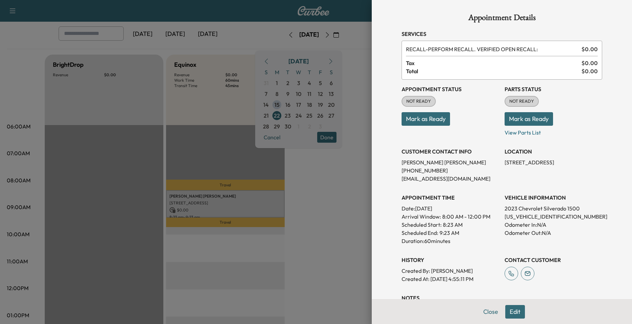
click at [304, 182] on div at bounding box center [316, 162] width 632 height 324
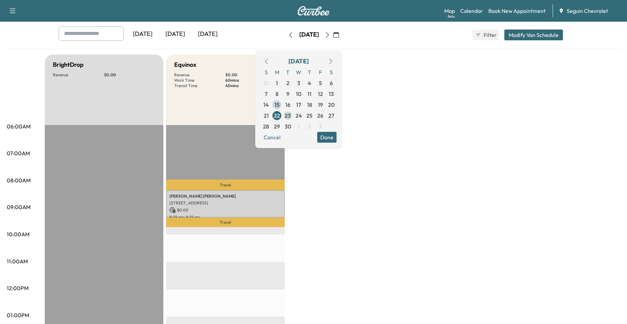
click at [291, 119] on span "23" at bounding box center [288, 116] width 6 height 8
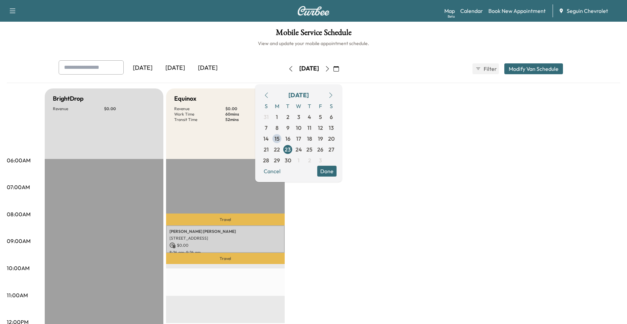
click at [242, 219] on p "Travel" at bounding box center [225, 220] width 119 height 12
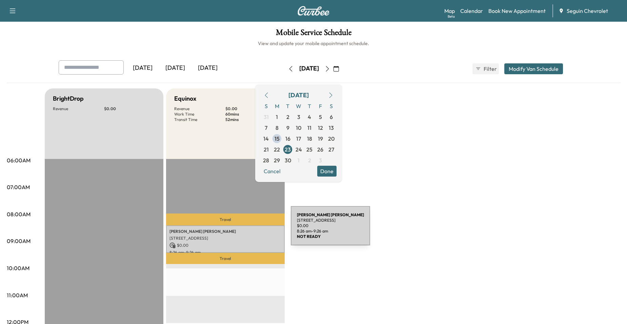
click at [240, 230] on p "[PERSON_NAME]" at bounding box center [225, 231] width 112 height 5
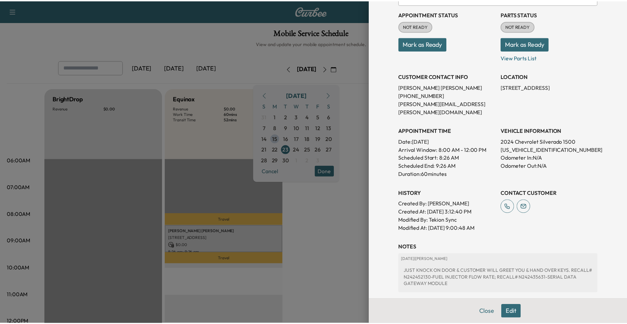
scroll to position [138, 0]
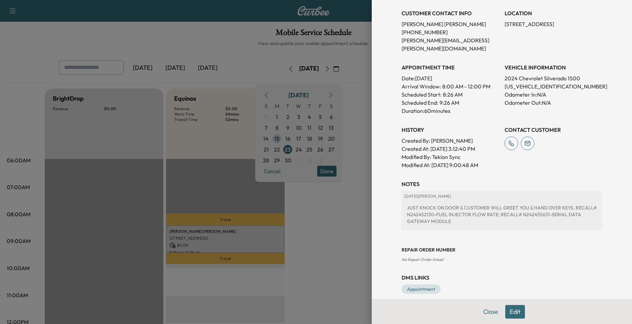
click at [340, 222] on div at bounding box center [316, 162] width 632 height 324
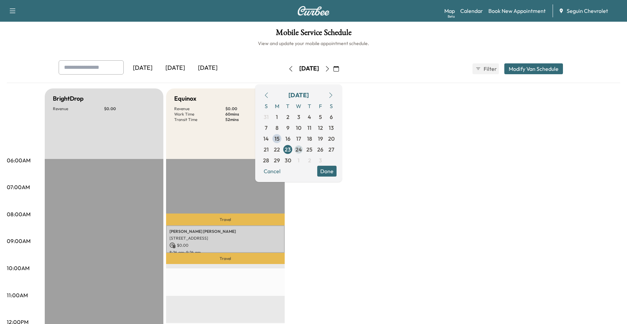
click at [304, 148] on span "24" at bounding box center [298, 149] width 11 height 11
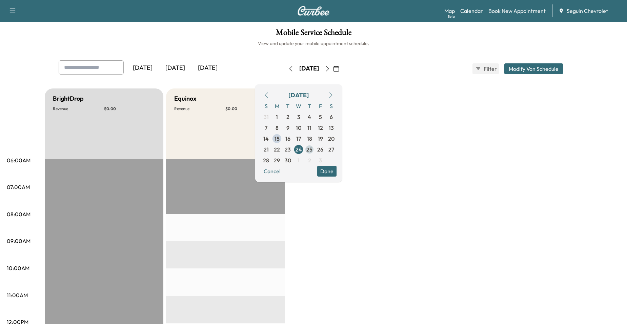
click at [312, 149] on span "25" at bounding box center [309, 149] width 6 height 8
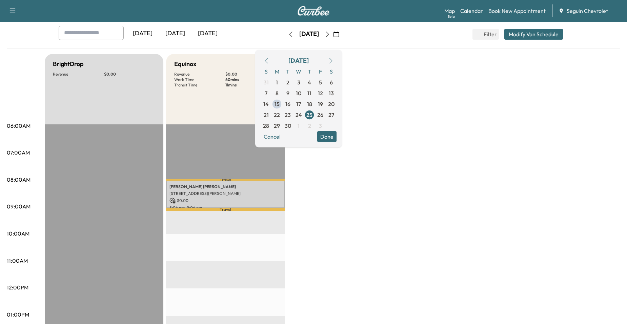
scroll to position [34, 0]
click at [326, 120] on span "26" at bounding box center [320, 115] width 11 height 11
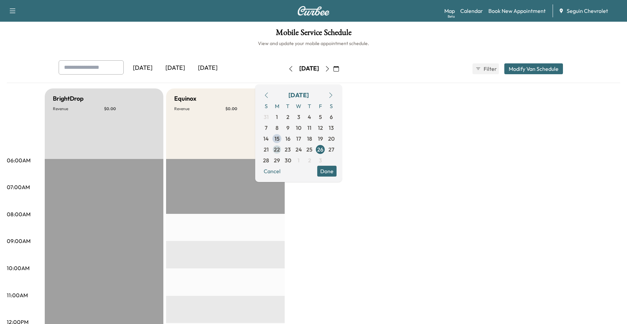
click at [280, 149] on span "22" at bounding box center [277, 149] width 6 height 8
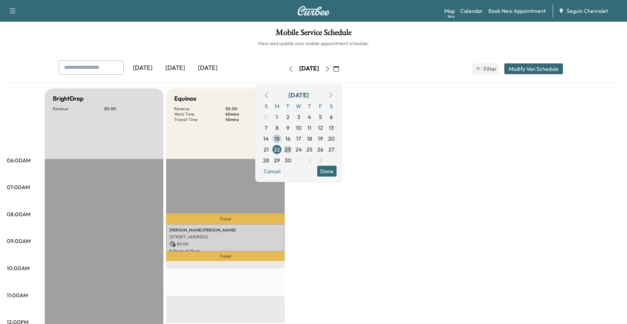
click at [291, 150] on span "23" at bounding box center [288, 149] width 6 height 8
click at [229, 246] on p "$ 0.00" at bounding box center [225, 245] width 112 height 6
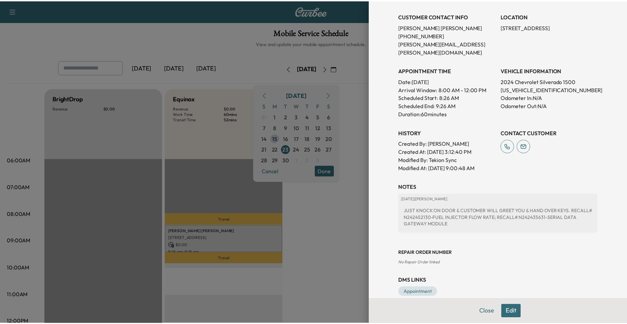
scroll to position [138, 0]
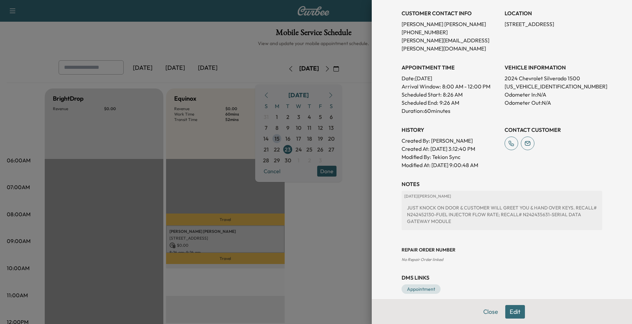
click at [334, 245] on div at bounding box center [316, 162] width 632 height 324
